Goal: Task Accomplishment & Management: Manage account settings

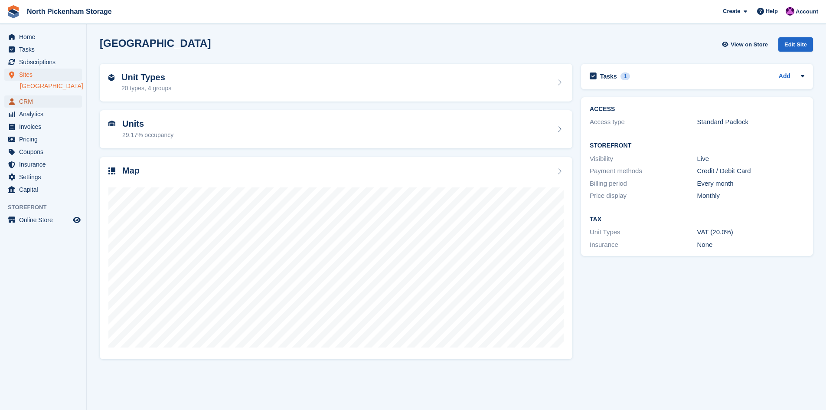
click at [29, 105] on span "CRM" at bounding box center [45, 101] width 52 height 12
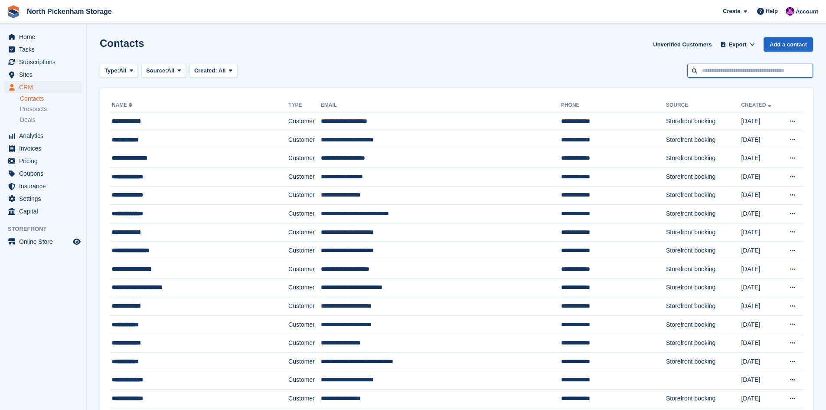
drag, startPoint x: 712, startPoint y: 69, endPoint x: 701, endPoint y: 64, distance: 12.2
click at [712, 69] on input "text" at bounding box center [751, 71] width 126 height 14
type input "****"
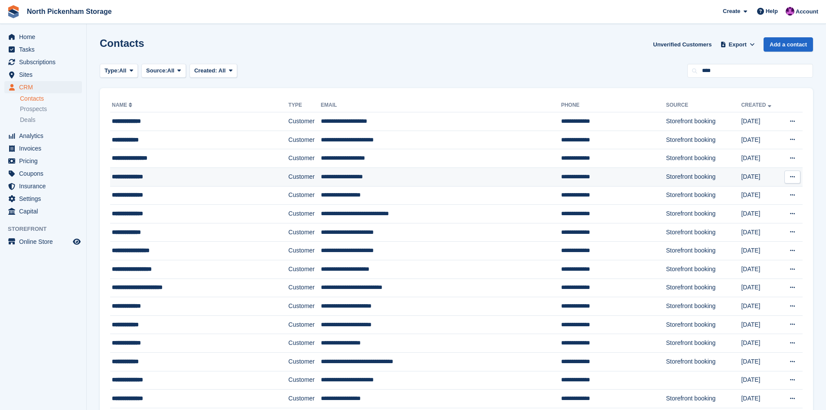
click at [150, 176] on div "**********" at bounding box center [183, 176] width 143 height 9
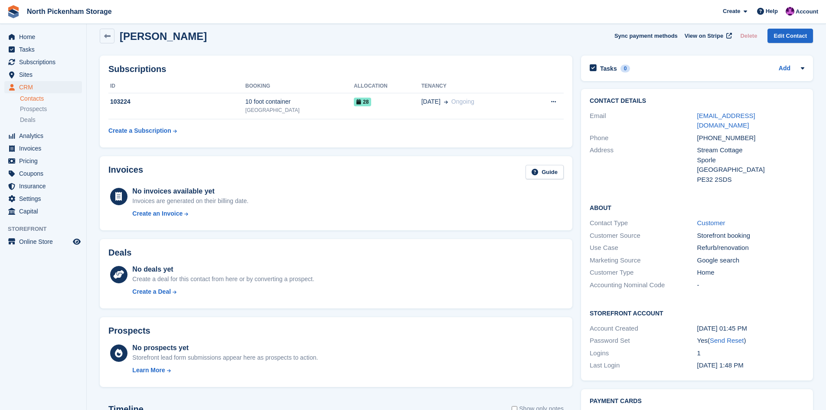
scroll to position [11, 0]
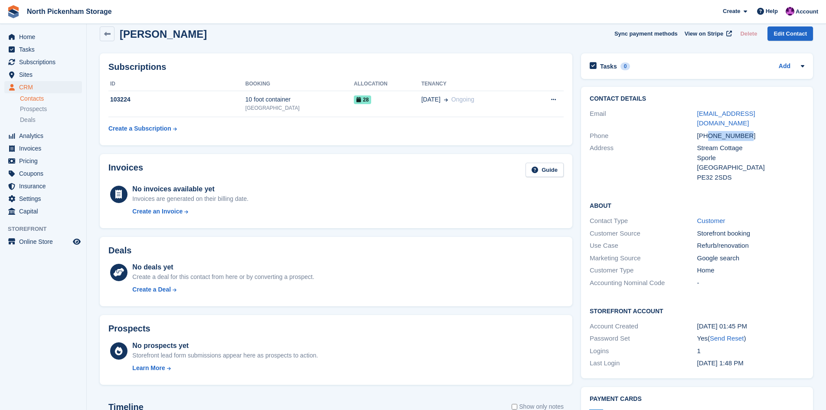
drag, startPoint x: 746, startPoint y: 123, endPoint x: 710, endPoint y: 128, distance: 36.8
click at [710, 131] on div "+447950933332" at bounding box center [751, 136] width 107 height 10
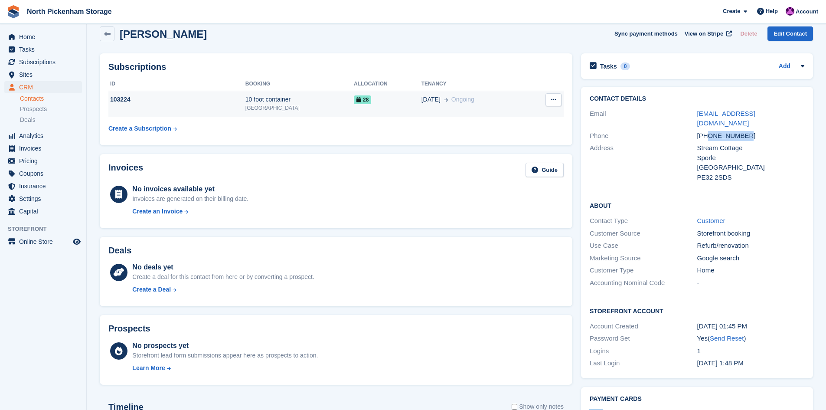
click at [556, 98] on icon at bounding box center [553, 100] width 5 height 6
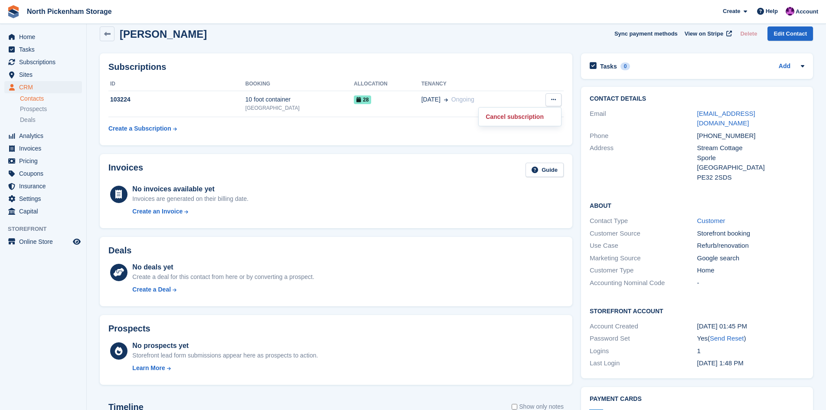
click at [538, 44] on div "Pete MacIntyre Sync payment methods View on Stripe Delete Edit Contact" at bounding box center [456, 35] width 722 height 27
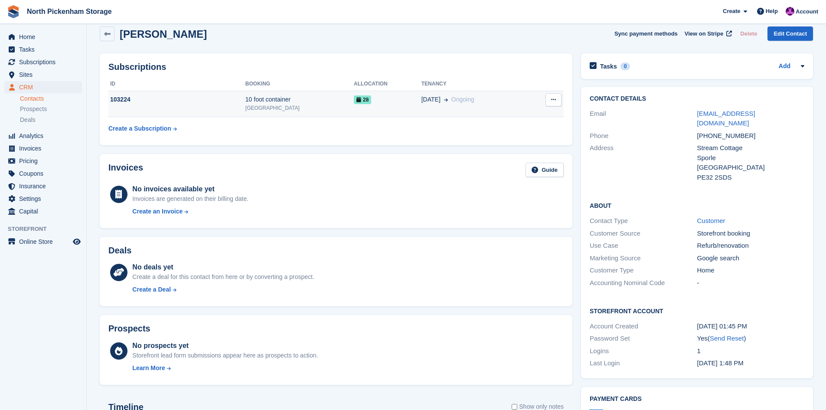
click at [273, 106] on div "[GEOGRAPHIC_DATA]" at bounding box center [300, 108] width 108 height 8
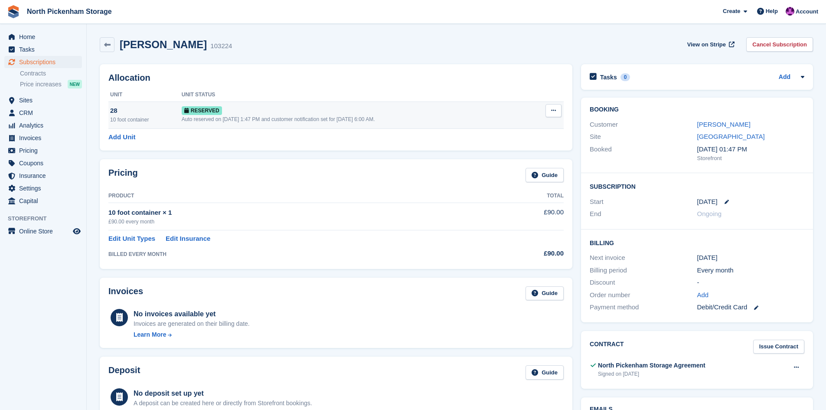
click at [554, 109] on icon at bounding box center [553, 111] width 5 height 6
drag, startPoint x: 508, startPoint y: 126, endPoint x: 455, endPoint y: 47, distance: 95.1
click at [508, 126] on p "Grant Early Access" at bounding box center [519, 127] width 75 height 11
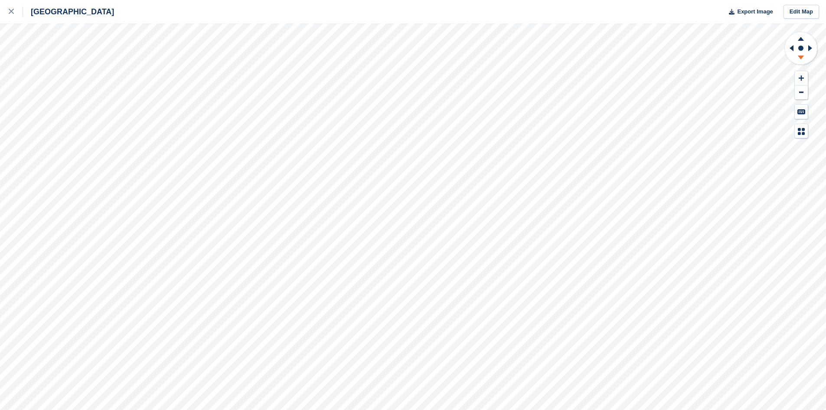
click at [800, 56] on icon at bounding box center [801, 58] width 6 height 4
click at [799, 59] on icon at bounding box center [801, 58] width 23 height 11
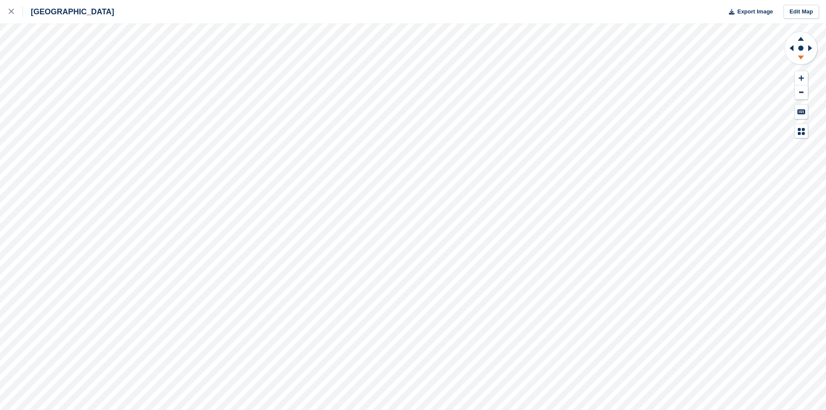
click at [799, 59] on icon at bounding box center [801, 58] width 23 height 11
